Goal: Task Accomplishment & Management: Manage account settings

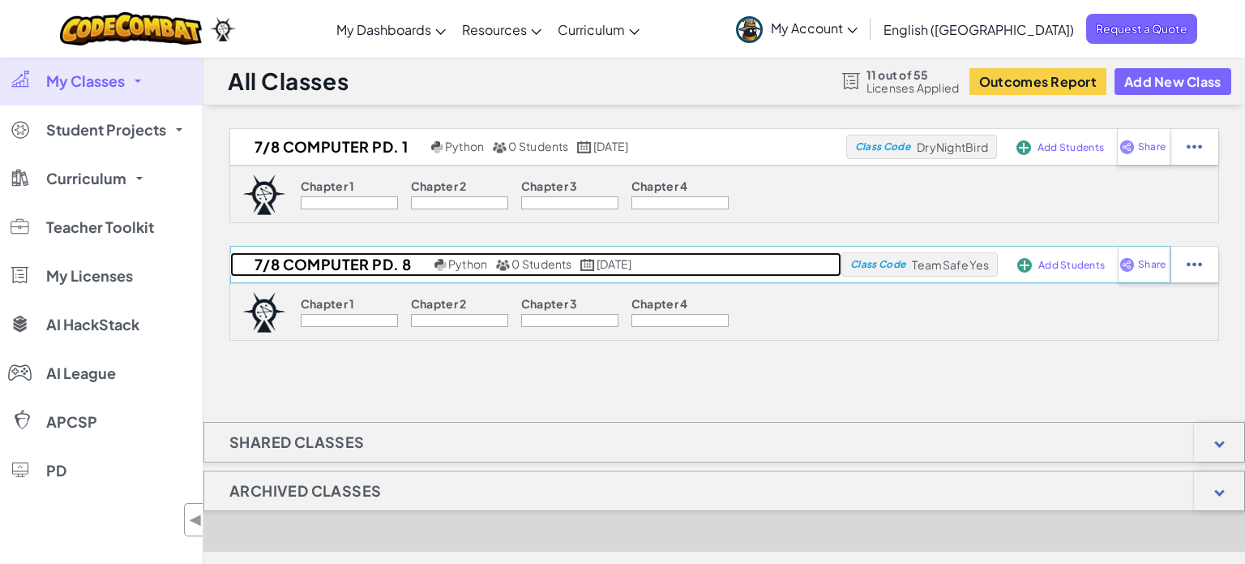
click at [309, 268] on h2 "7/8 Computer Pd. 8" at bounding box center [330, 264] width 200 height 24
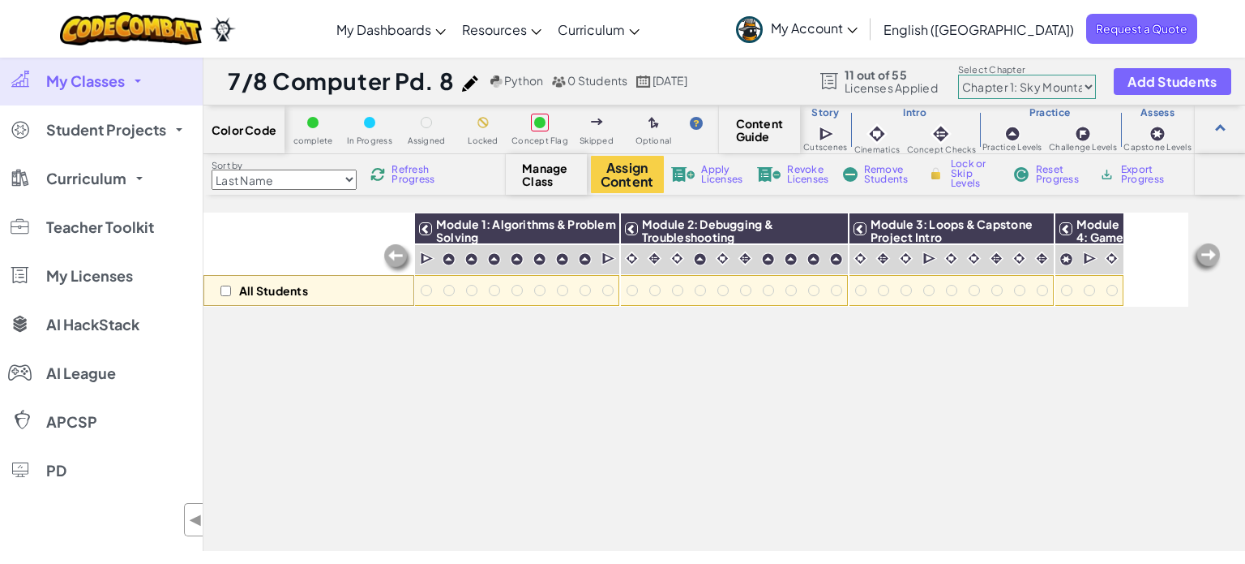
click at [118, 95] on link "My Classes" at bounding box center [101, 81] width 203 height 49
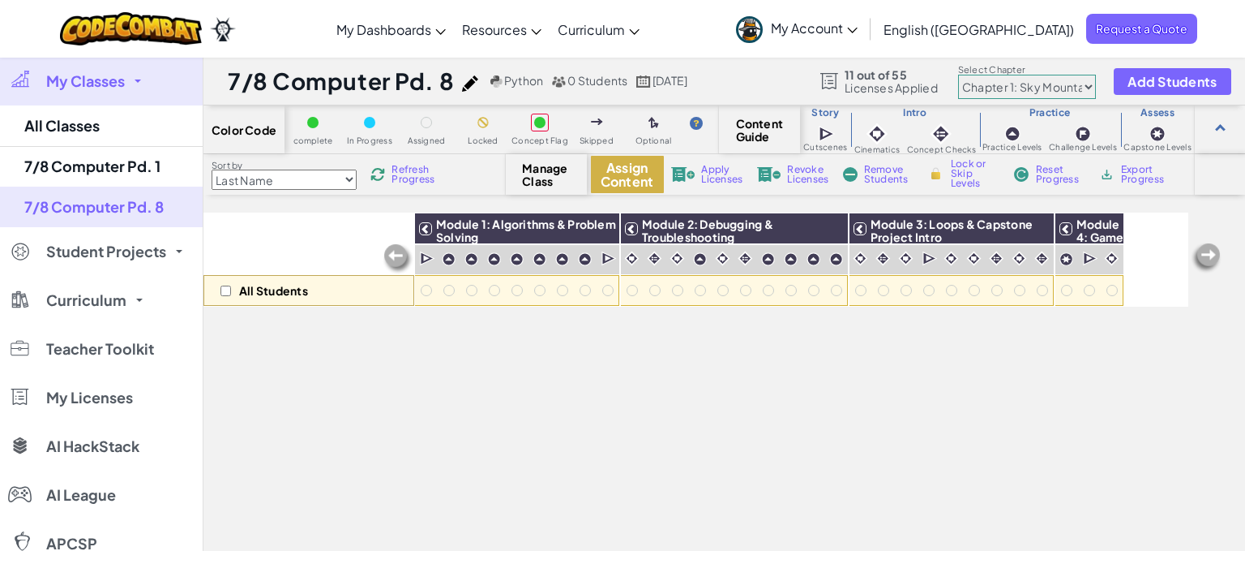
click at [640, 171] on button "Assign Content" at bounding box center [627, 174] width 73 height 37
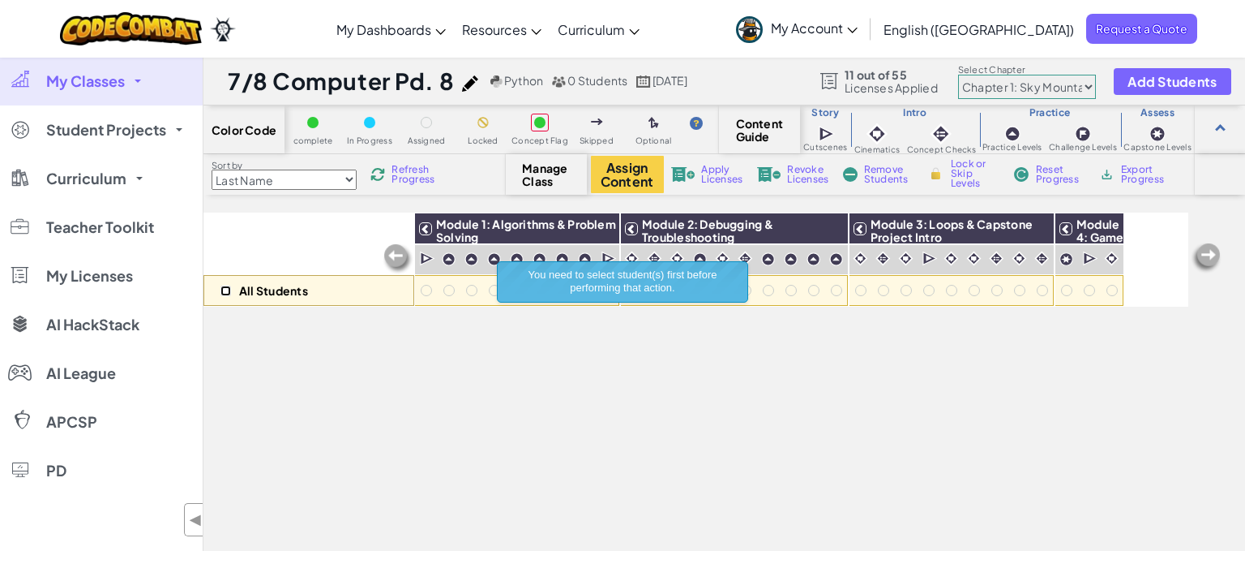
click at [222, 289] on input "checkbox" at bounding box center [226, 290] width 11 height 11
checkbox input "true"
click at [619, 177] on button "Assign Content" at bounding box center [627, 174] width 73 height 37
click at [594, 227] on img at bounding box center [602, 228] width 28 height 24
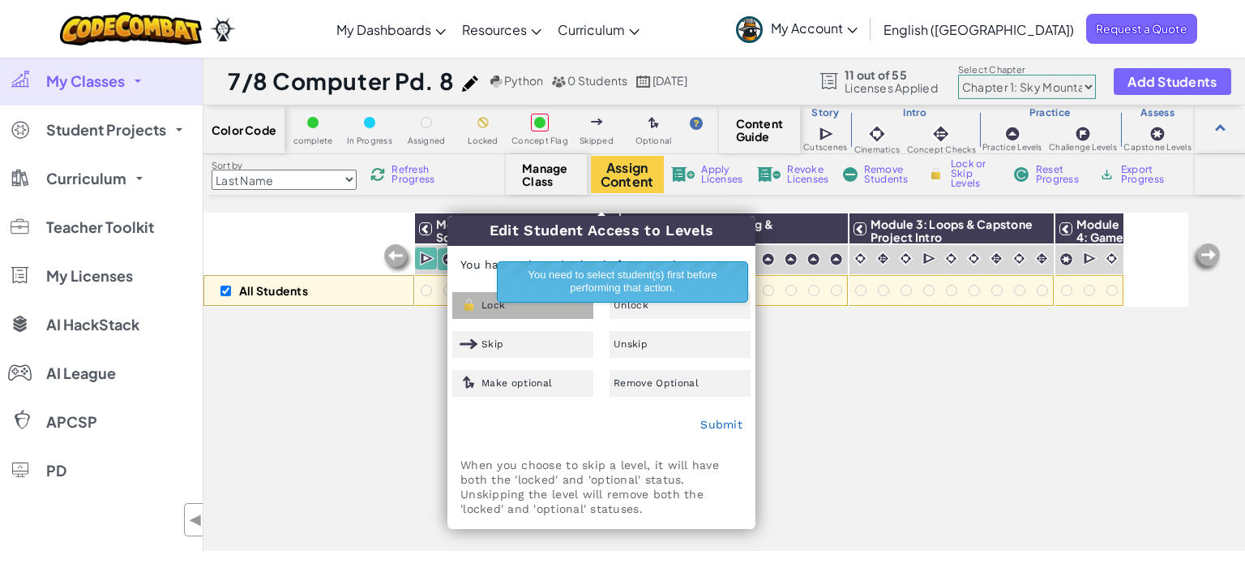
click at [484, 312] on div "Lock" at bounding box center [522, 305] width 141 height 27
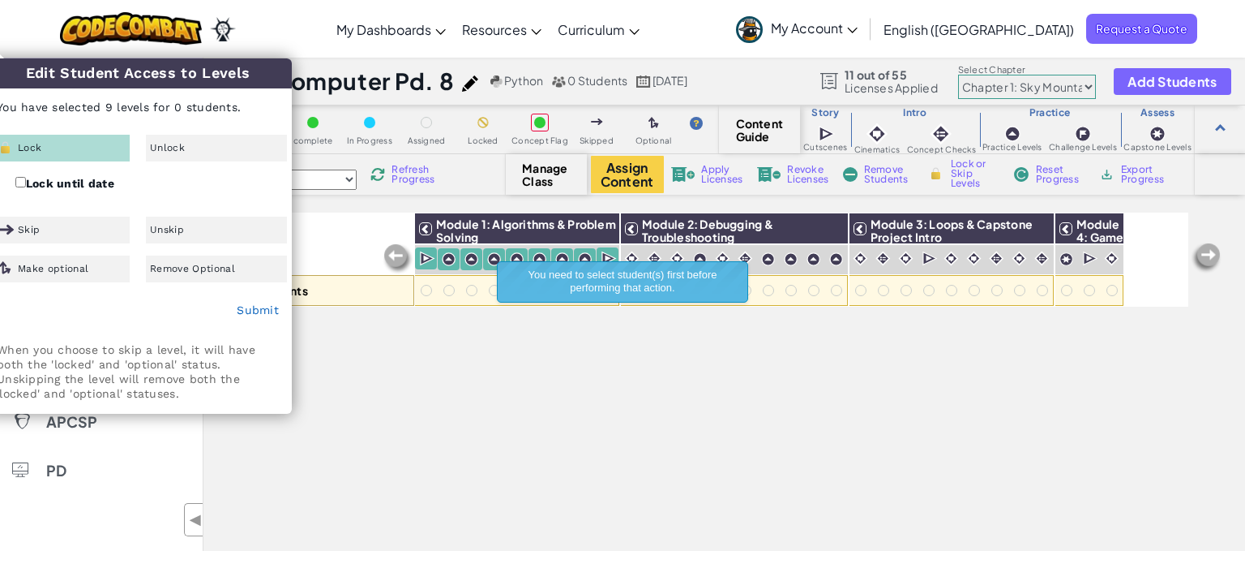
click at [236, 316] on div "Submit" at bounding box center [138, 310] width 307 height 41
click at [237, 318] on div "Submit" at bounding box center [138, 310] width 307 height 41
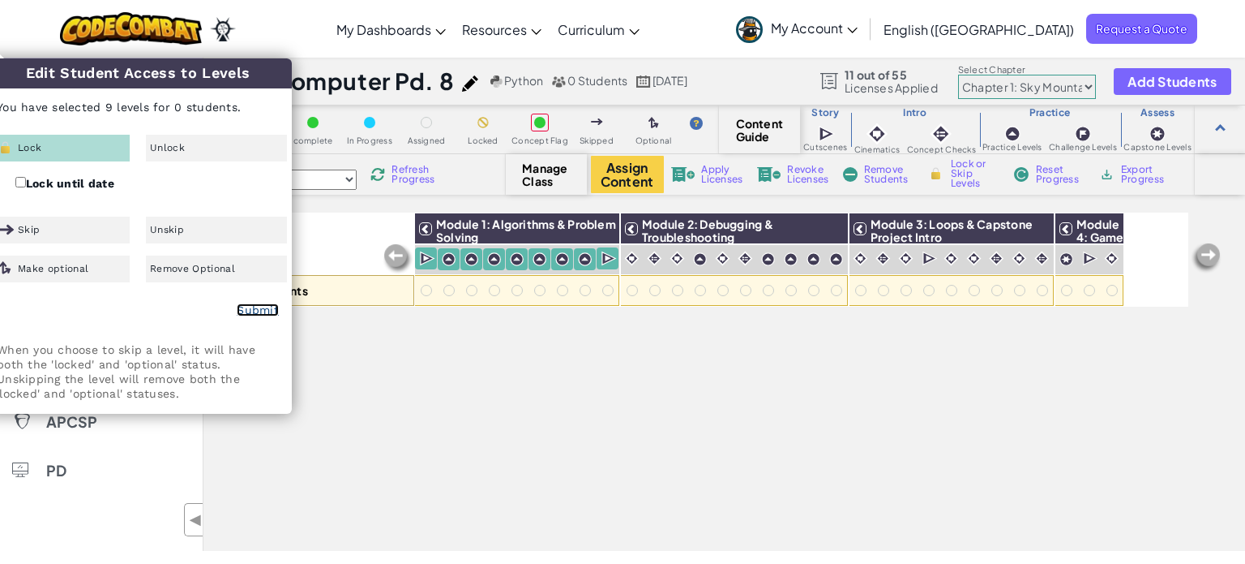
click at [251, 307] on link "Submit" at bounding box center [258, 309] width 42 height 13
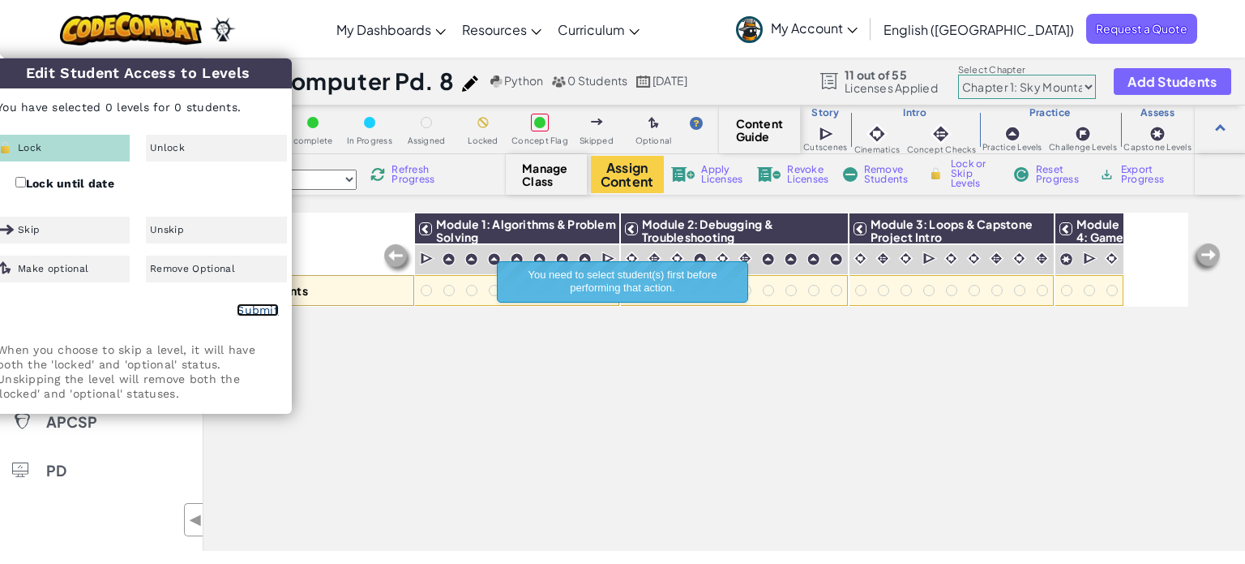
click at [254, 312] on link "Submit" at bounding box center [258, 309] width 42 height 13
click at [330, 238] on div "All Students" at bounding box center [309, 259] width 211 height 94
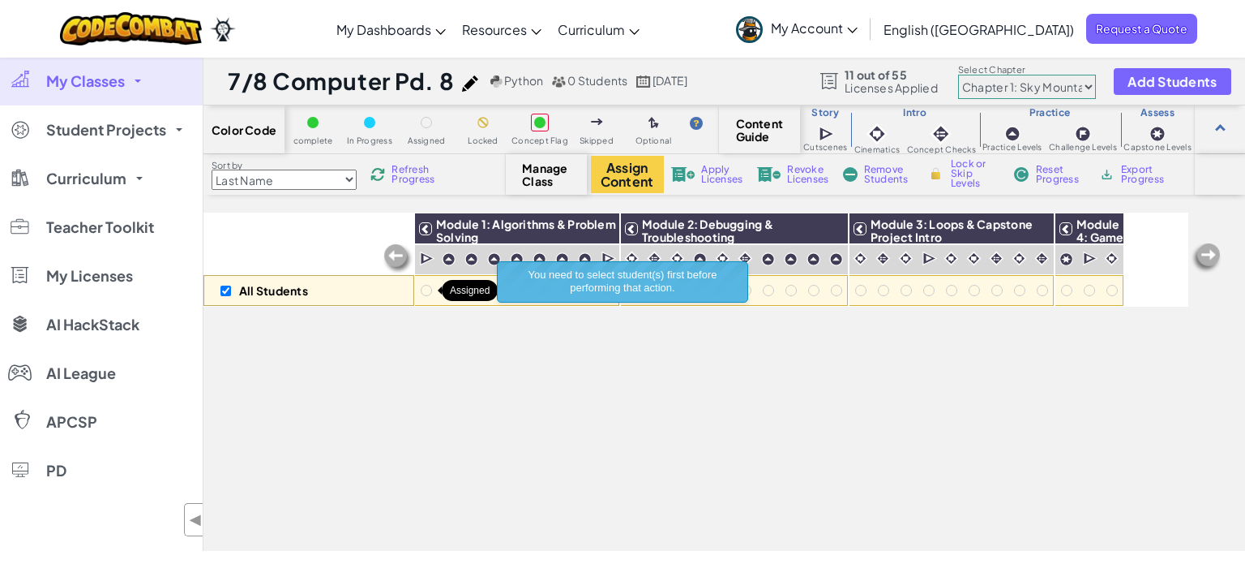
click at [422, 294] on div at bounding box center [426, 290] width 11 height 11
click at [387, 416] on div "All Students Module 1: Algorithms & Problem Solving Module 2: Debugging & Troub…" at bounding box center [696, 291] width 985 height 482
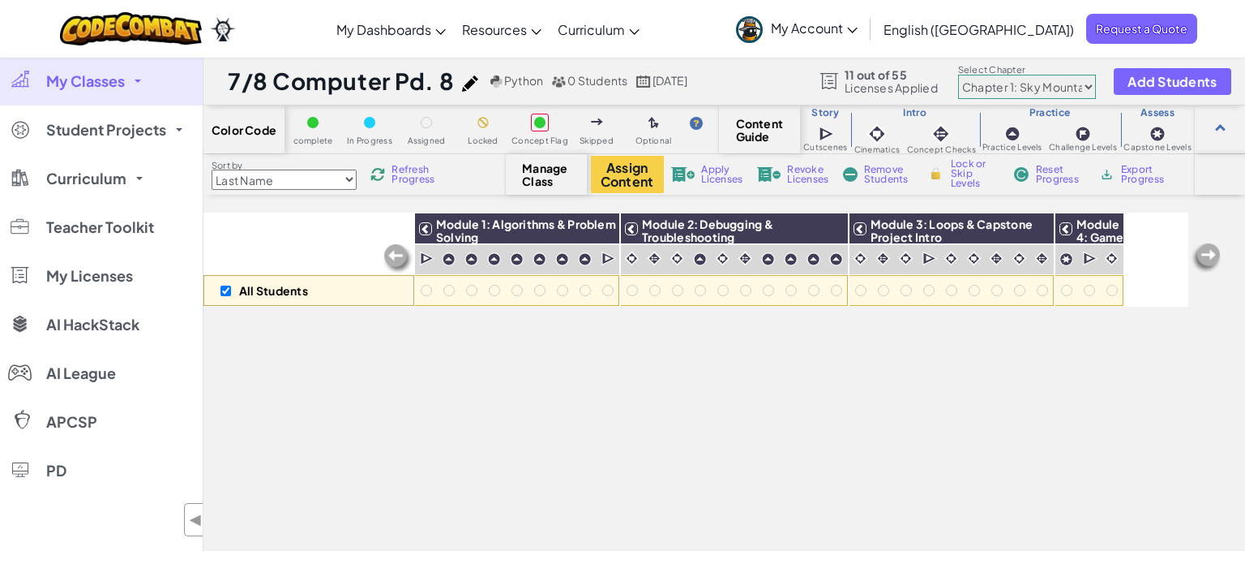
click at [84, 82] on span "My Classes" at bounding box center [85, 81] width 79 height 15
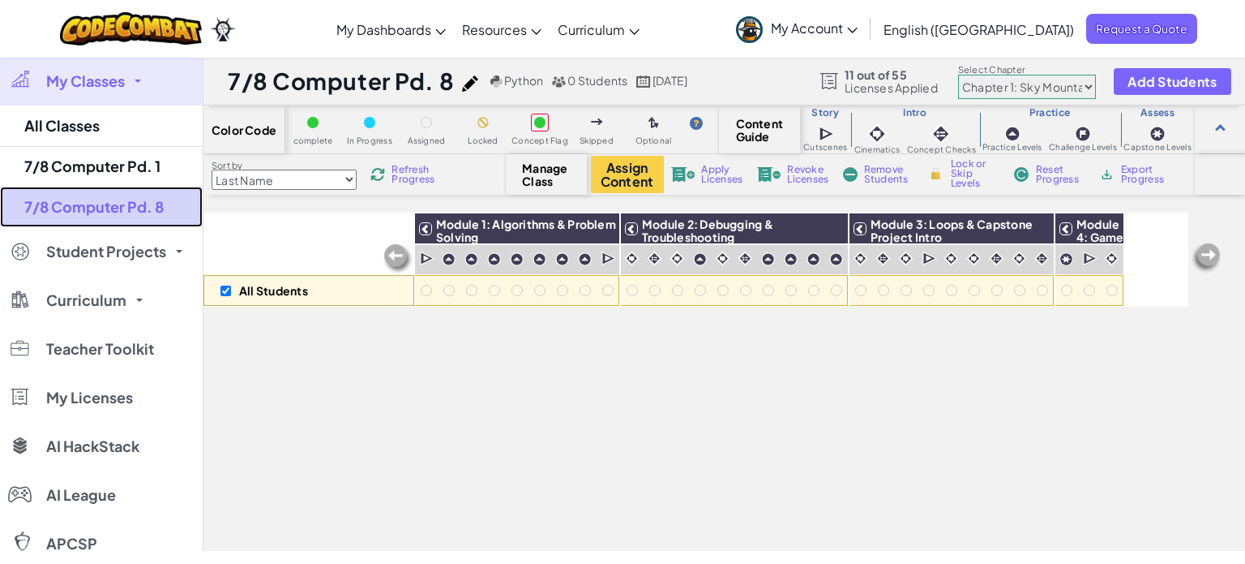
click at [93, 213] on link "7/8 Computer Pd. 8" at bounding box center [101, 206] width 203 height 41
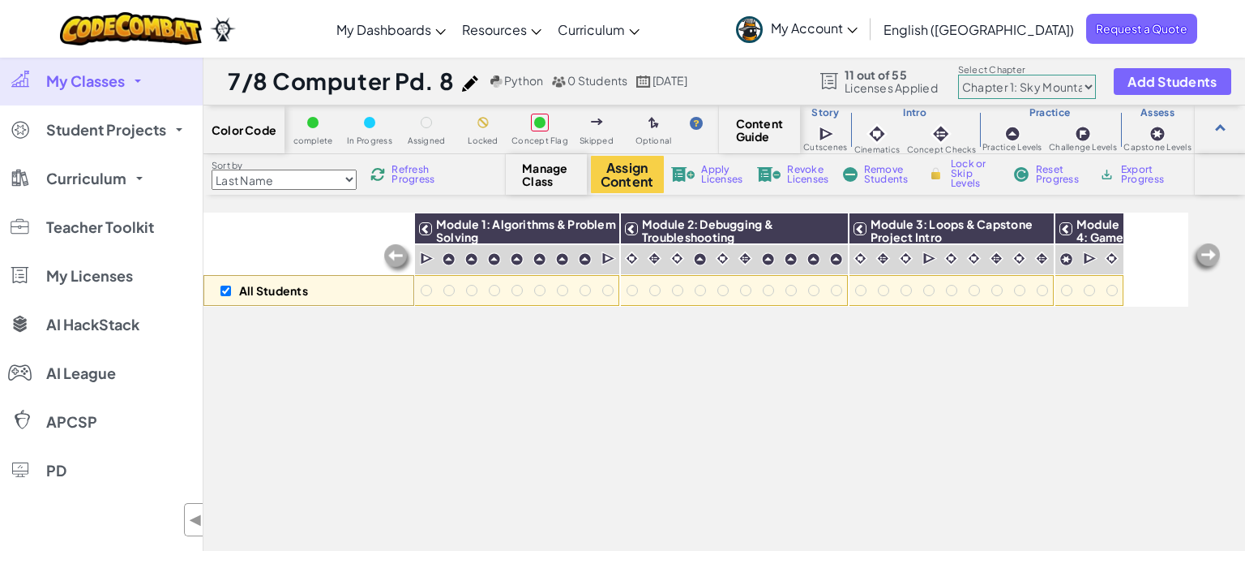
click at [90, 84] on span "My Classes" at bounding box center [85, 81] width 79 height 15
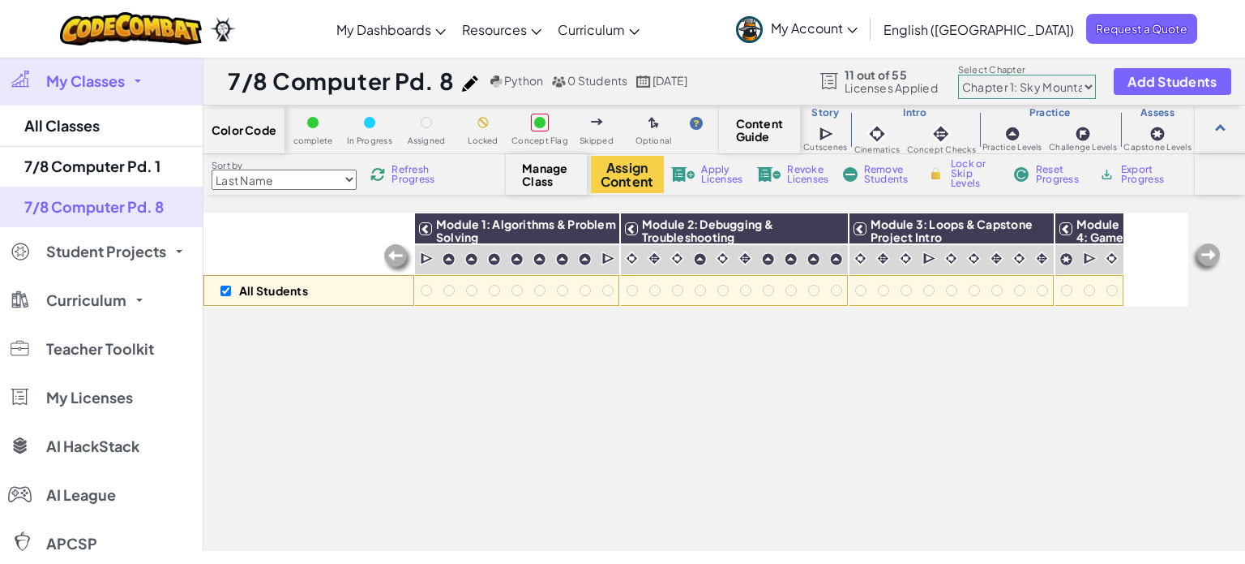
click at [90, 84] on span "My Classes" at bounding box center [85, 81] width 79 height 15
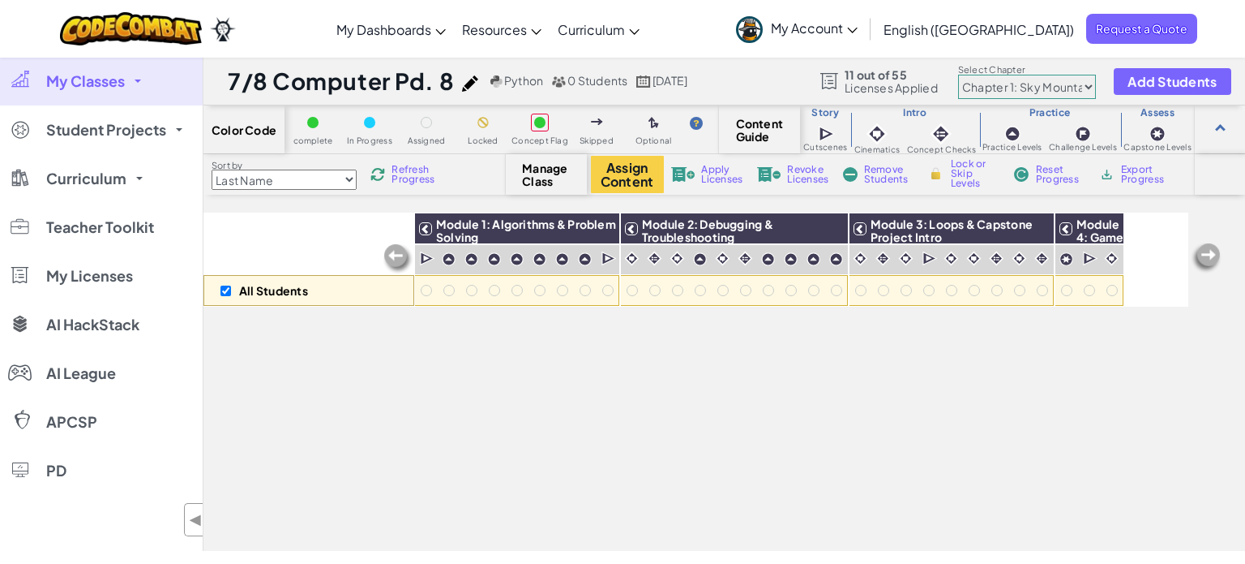
click at [90, 84] on span "My Classes" at bounding box center [85, 81] width 79 height 15
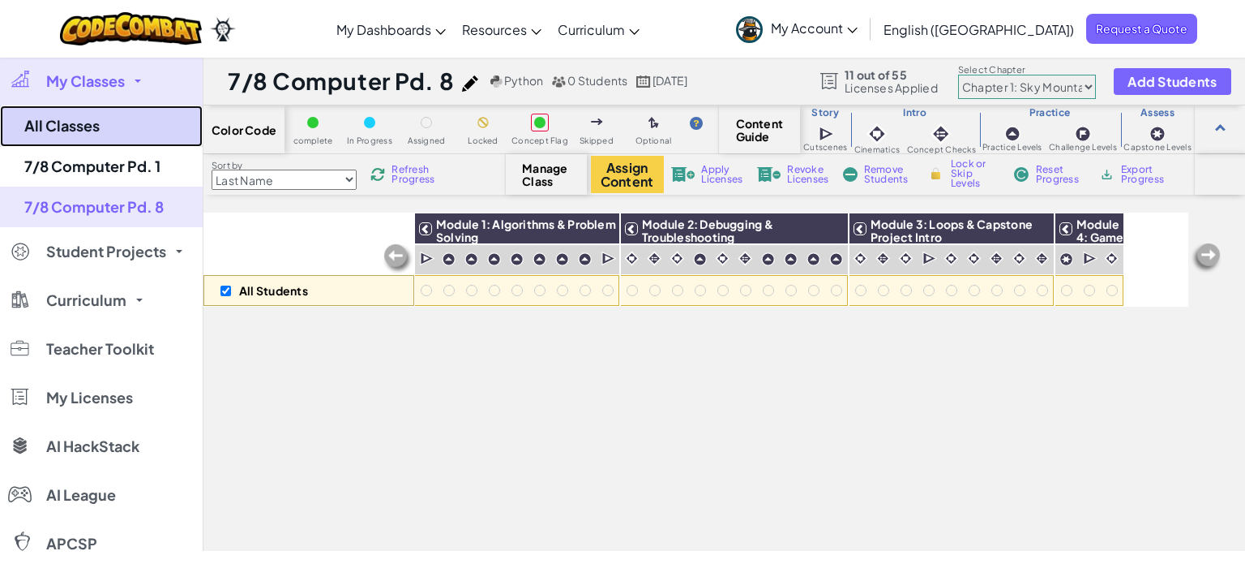
click at [84, 119] on link "All Classes" at bounding box center [101, 125] width 203 height 41
